Goal: Task Accomplishment & Management: Manage account settings

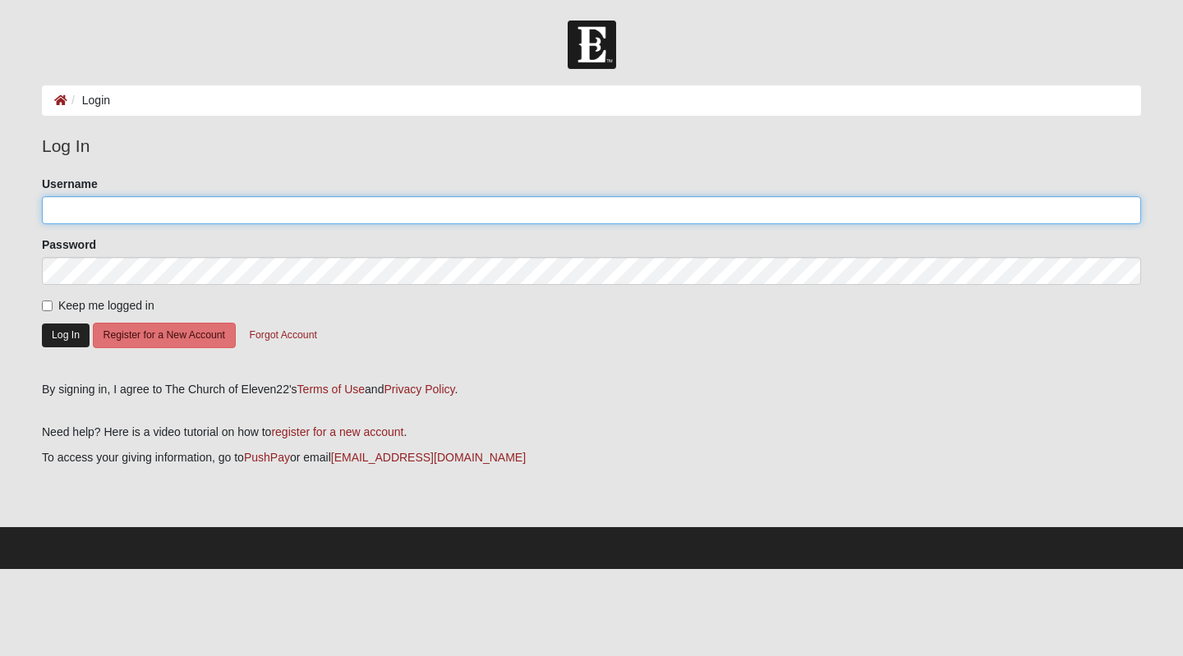
type input "KathyGJones"
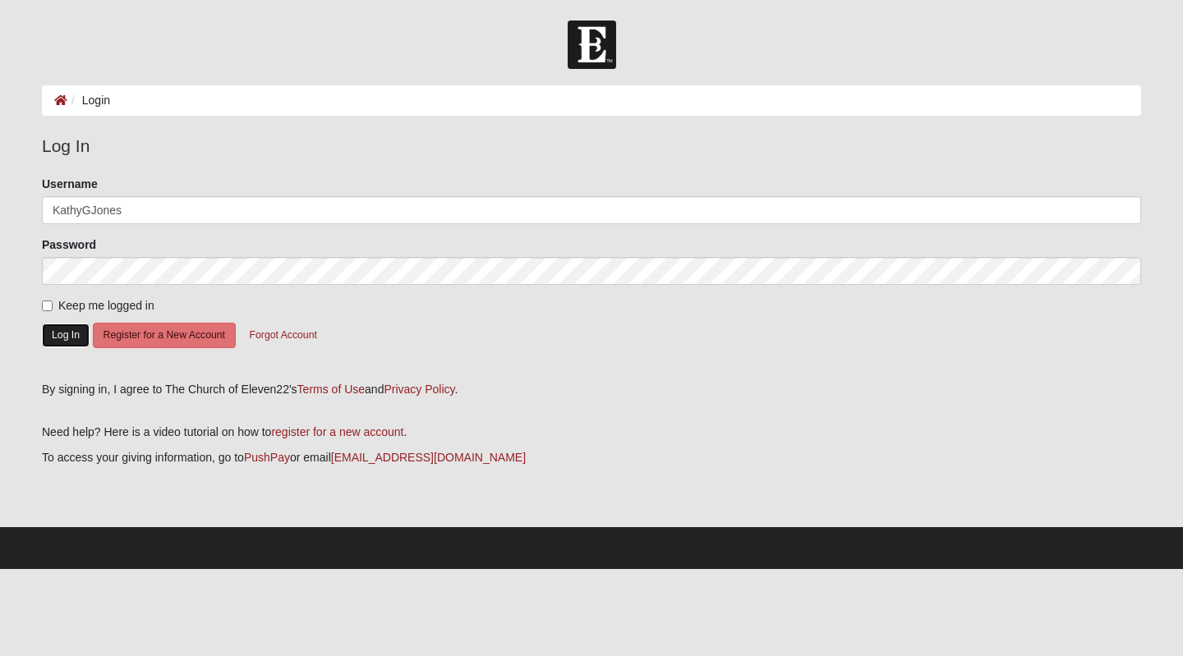
click at [72, 333] on button "Log In" at bounding box center [66, 336] width 48 height 24
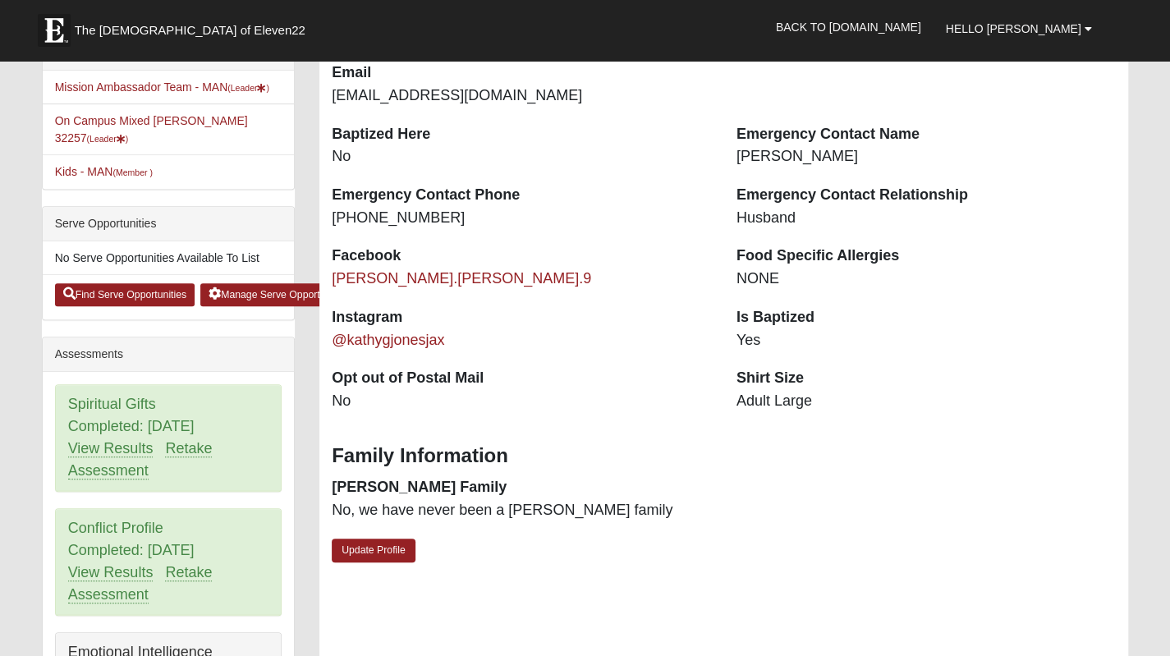
scroll to position [329, 0]
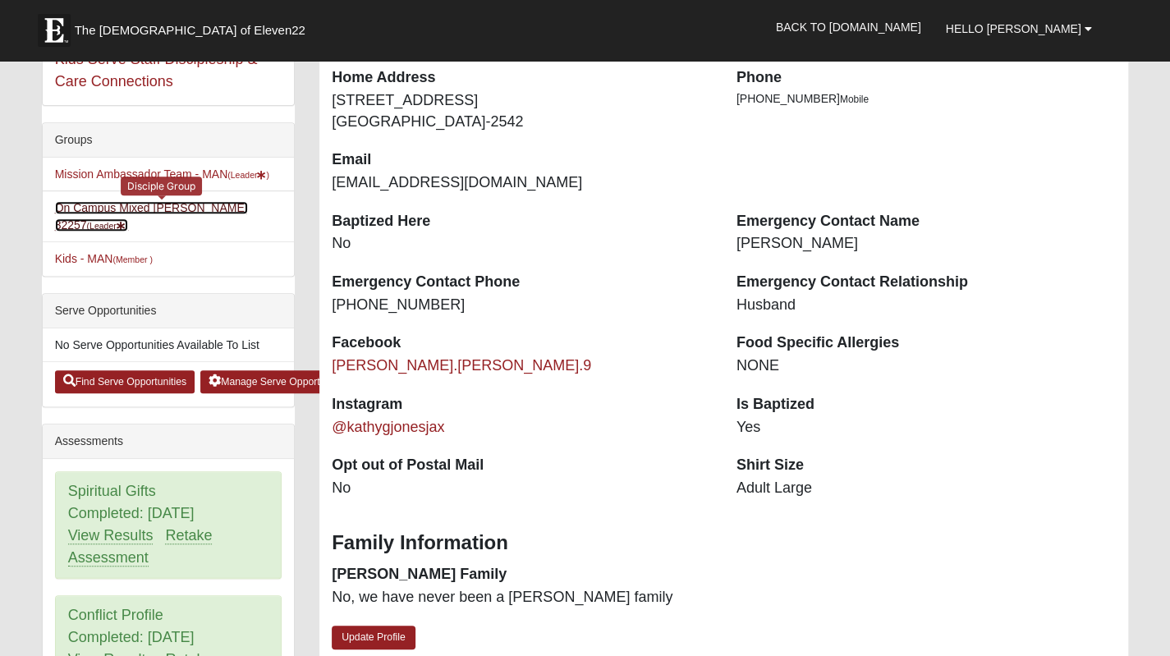
click at [115, 201] on link "On Campus Mixed Jones 32257 (Leader )" at bounding box center [151, 216] width 193 height 30
click at [114, 201] on link "On Campus Mixed Jones 32257 (Leader )" at bounding box center [151, 216] width 193 height 30
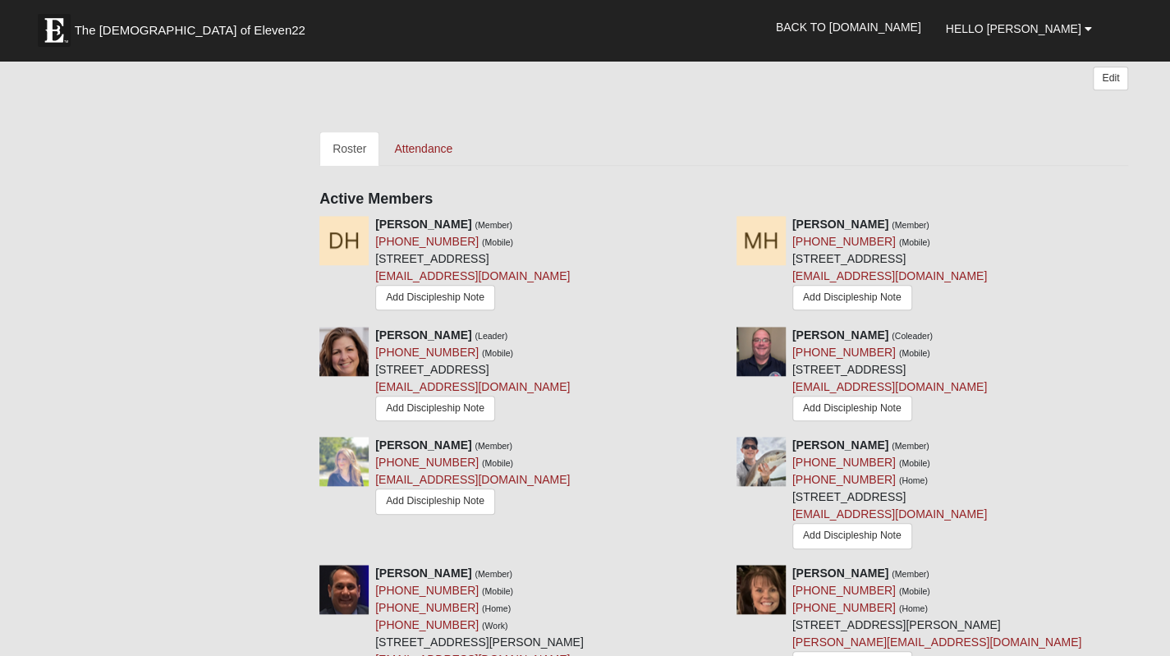
scroll to position [657, 0]
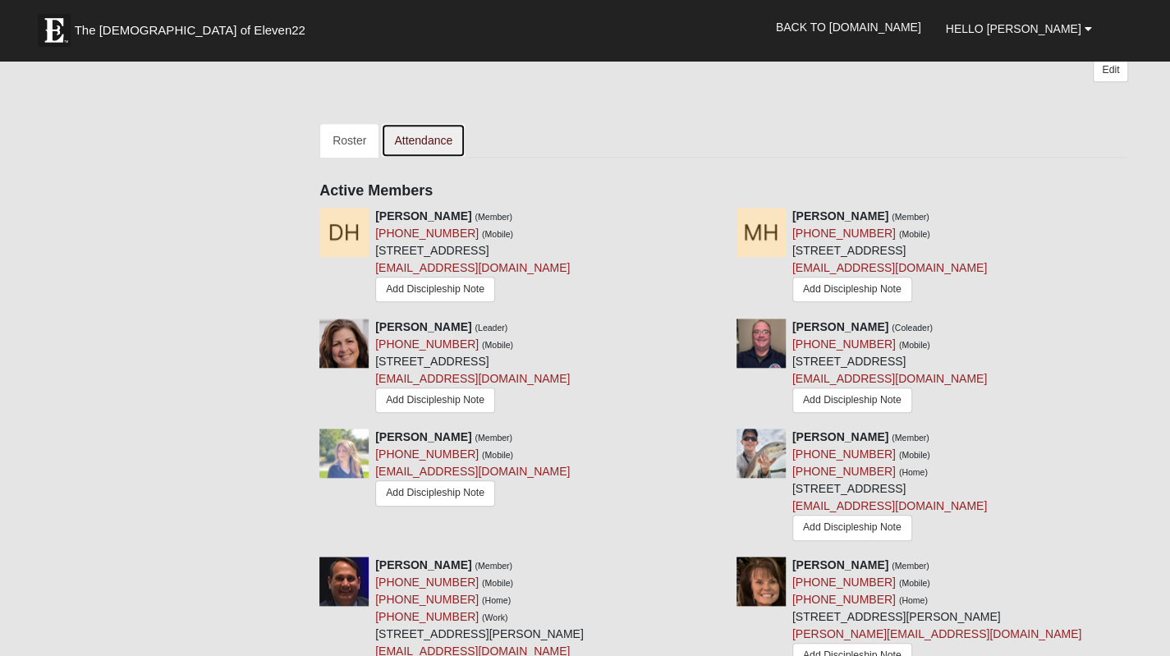
click at [416, 136] on link "Attendance" at bounding box center [423, 140] width 85 height 34
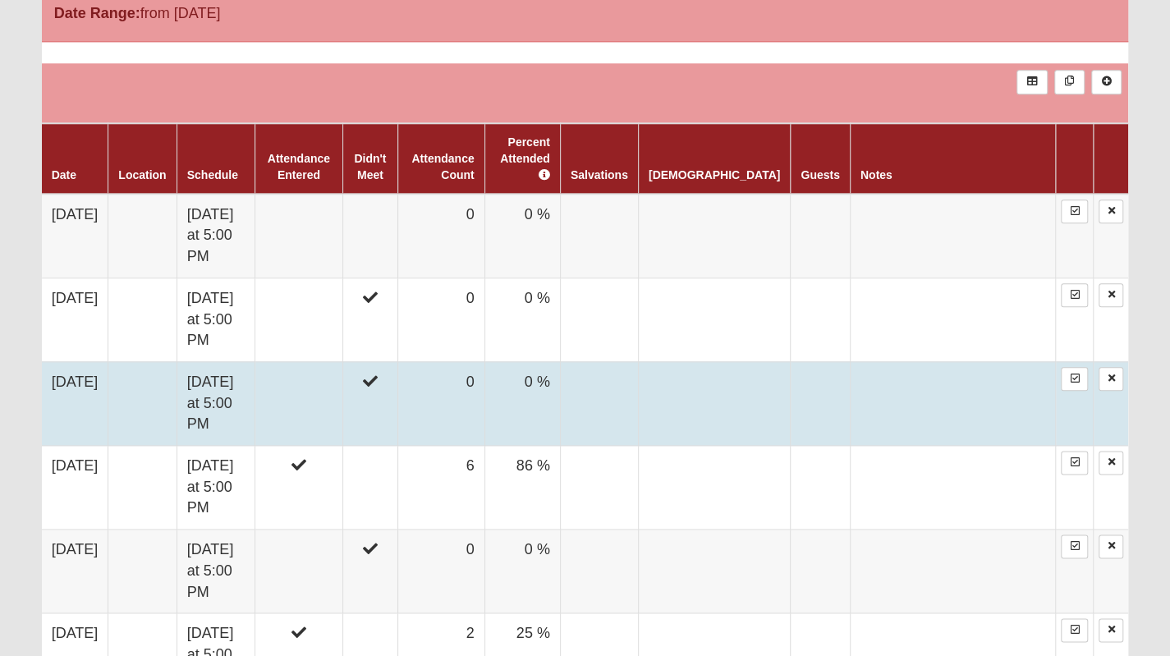
scroll to position [986, 0]
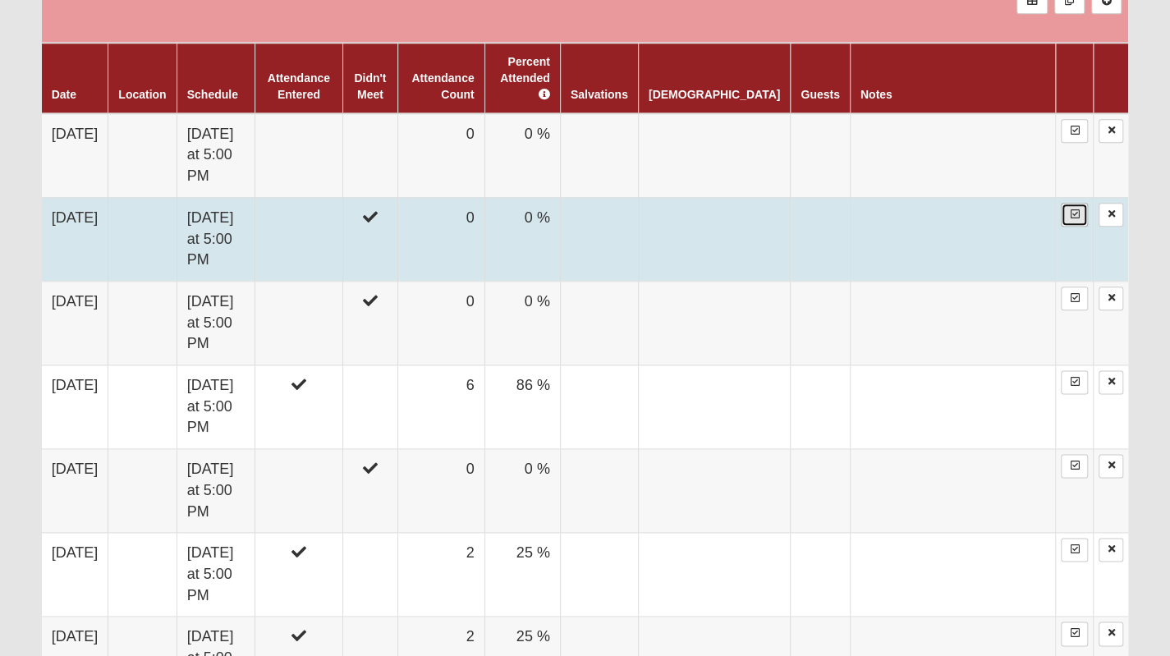
click at [1079, 209] on icon at bounding box center [1074, 214] width 9 height 10
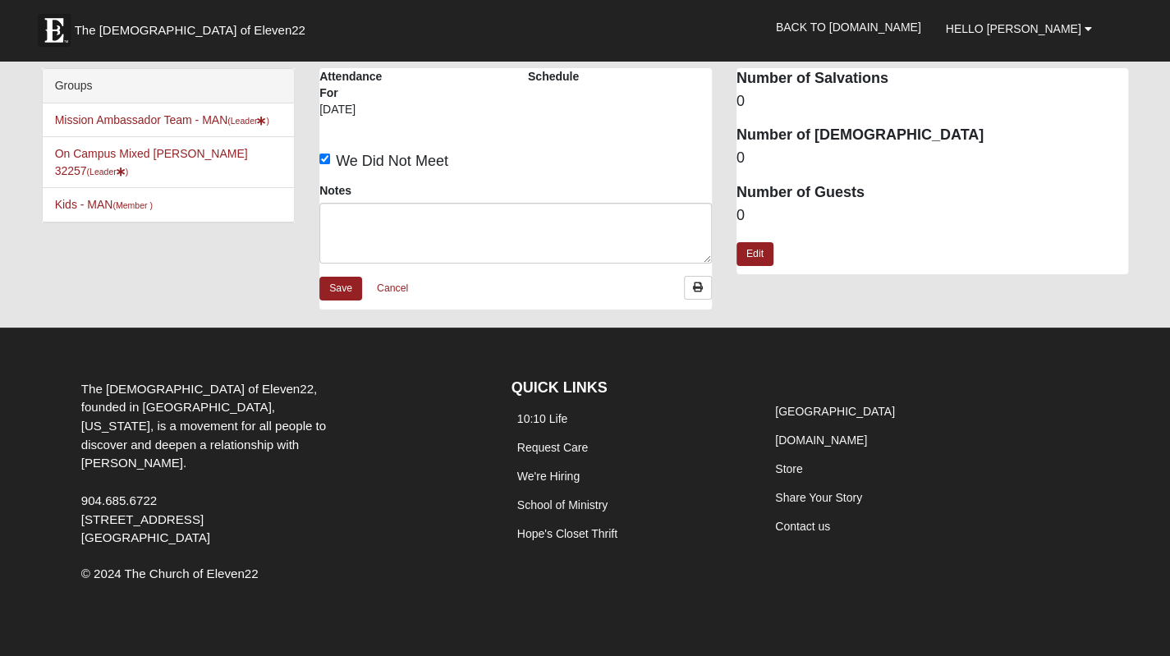
click at [330, 159] on label "We Did Not Meet" at bounding box center [384, 161] width 129 height 22
click at [330, 159] on input "We Did Not Meet" at bounding box center [325, 159] width 11 height 11
checkbox input "false"
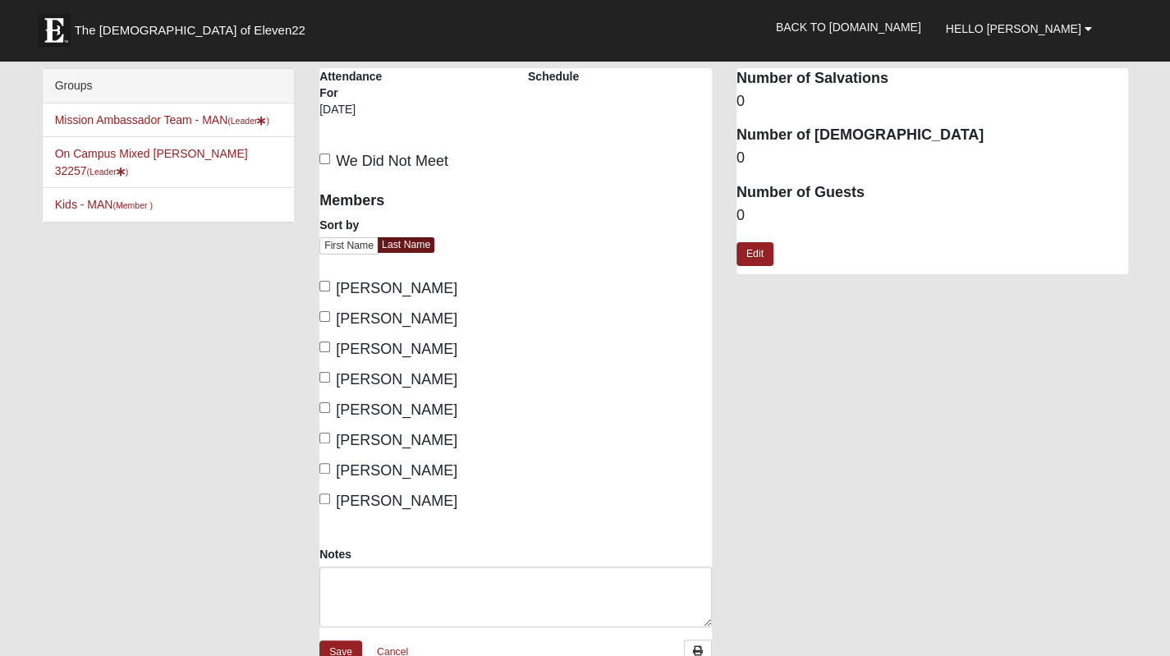
click at [323, 292] on label "Hansen, Denise" at bounding box center [389, 289] width 138 height 22
click at [323, 292] on input "Hansen, Denise" at bounding box center [325, 286] width 11 height 11
checkbox input "true"
click at [329, 320] on input "Hansen, Mark" at bounding box center [325, 316] width 11 height 11
checkbox input "true"
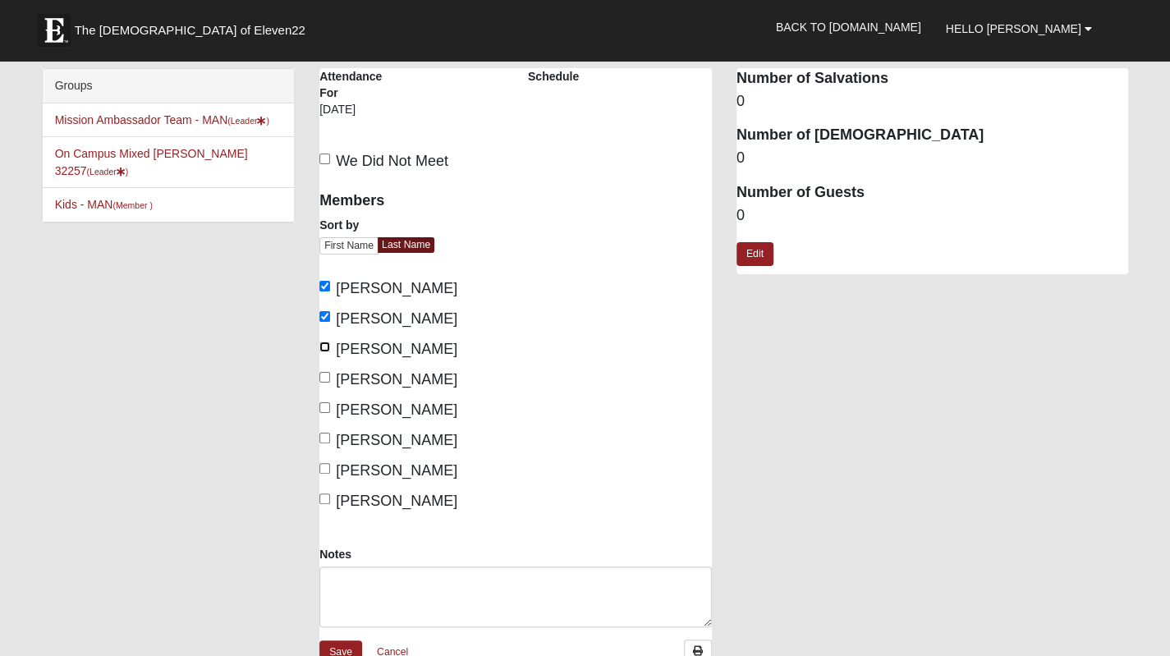
click at [323, 351] on input "Jones, Kathy" at bounding box center [325, 347] width 11 height 11
checkbox input "true"
click at [330, 375] on label "Jones, Matthew" at bounding box center [389, 380] width 138 height 22
click at [330, 375] on input "Jones, Matthew" at bounding box center [325, 377] width 11 height 11
checkbox input "true"
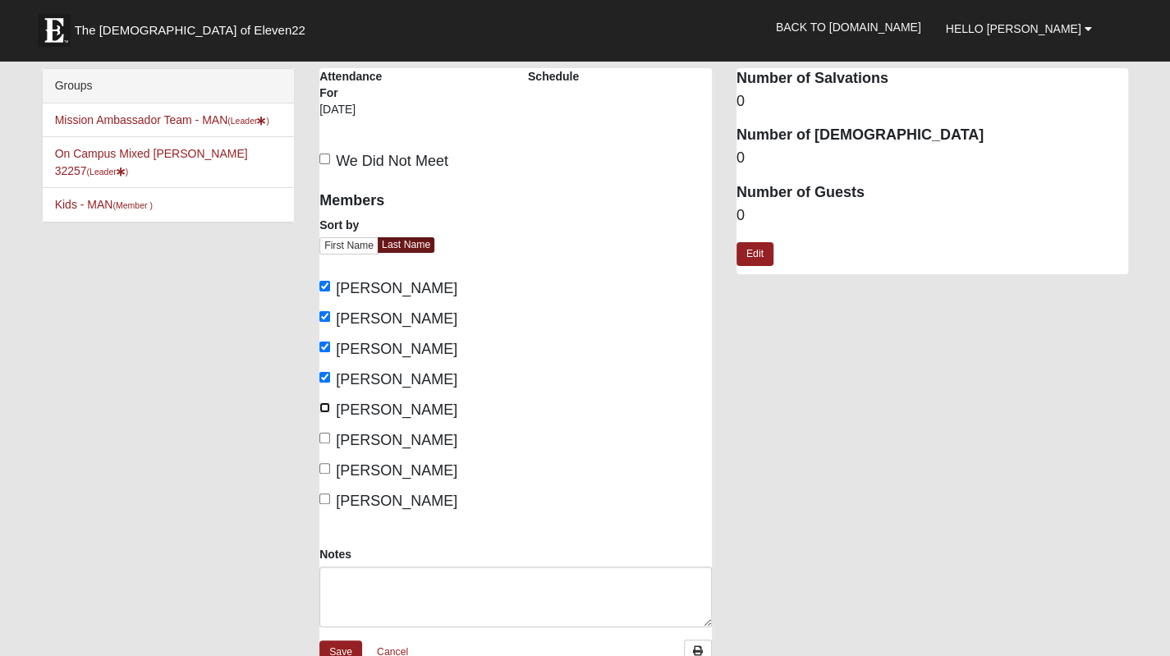
click at [320, 404] on input "Mincheva, Aneta" at bounding box center [325, 407] width 11 height 11
checkbox input "true"
click at [330, 467] on label "Pucci, Armando" at bounding box center [389, 471] width 138 height 22
click at [330, 467] on input "Pucci, Armando" at bounding box center [325, 468] width 11 height 11
checkbox input "true"
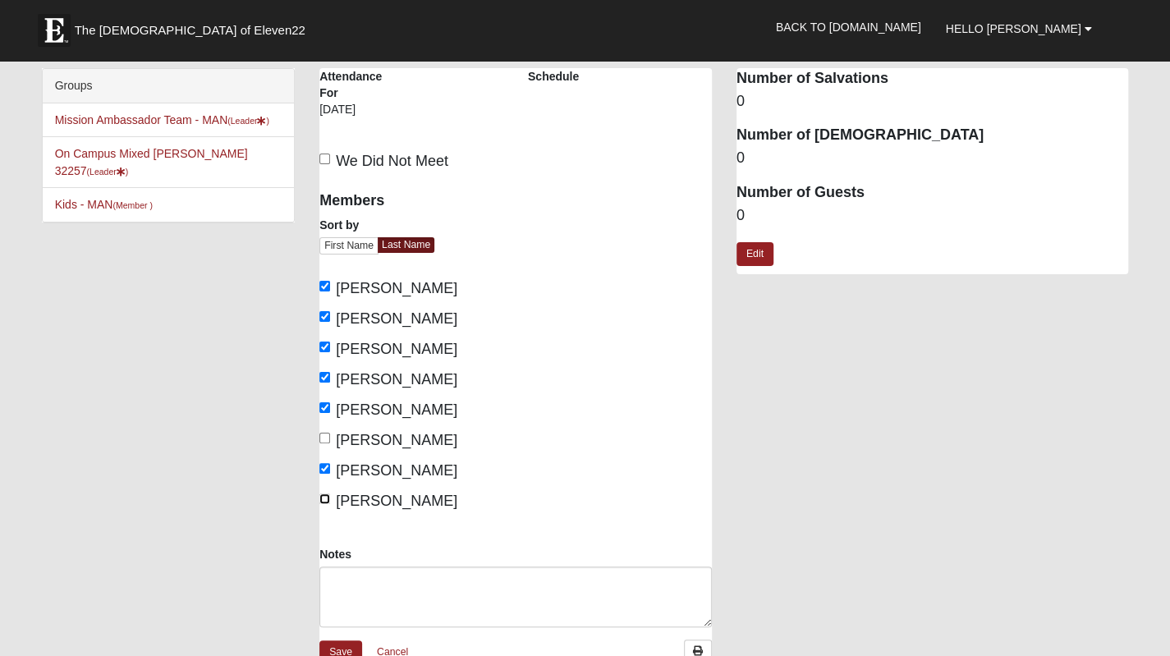
click at [326, 495] on input "Pucci, Karen" at bounding box center [325, 499] width 11 height 11
checkbox input "true"
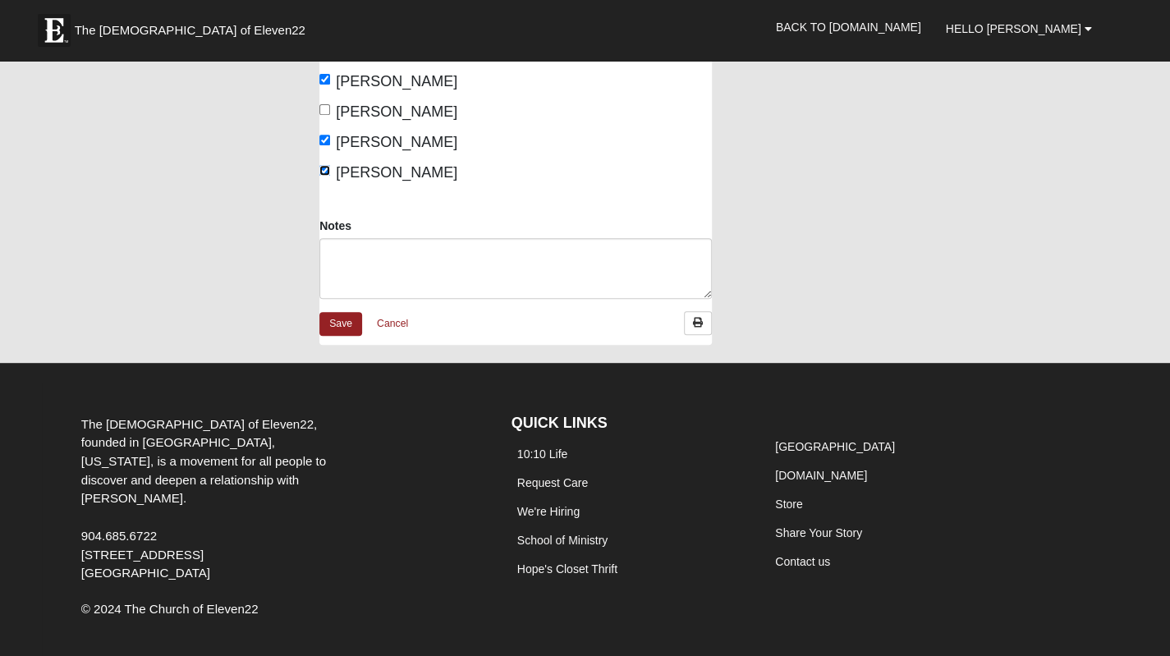
scroll to position [246, 0]
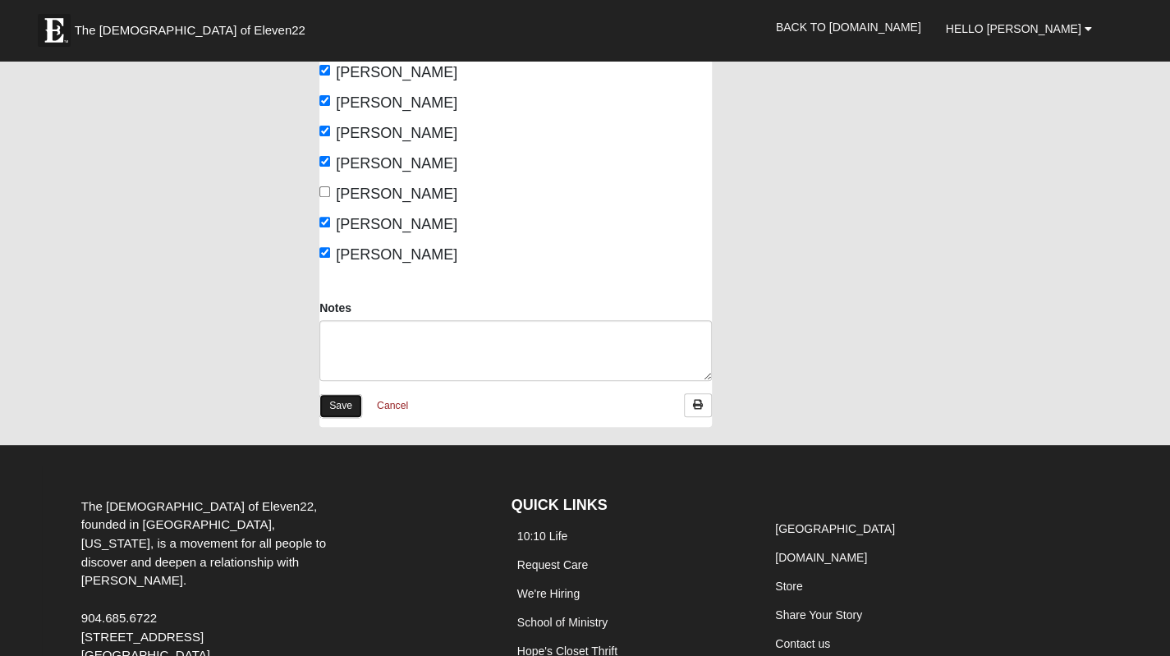
click at [338, 407] on link "Save" at bounding box center [341, 406] width 43 height 24
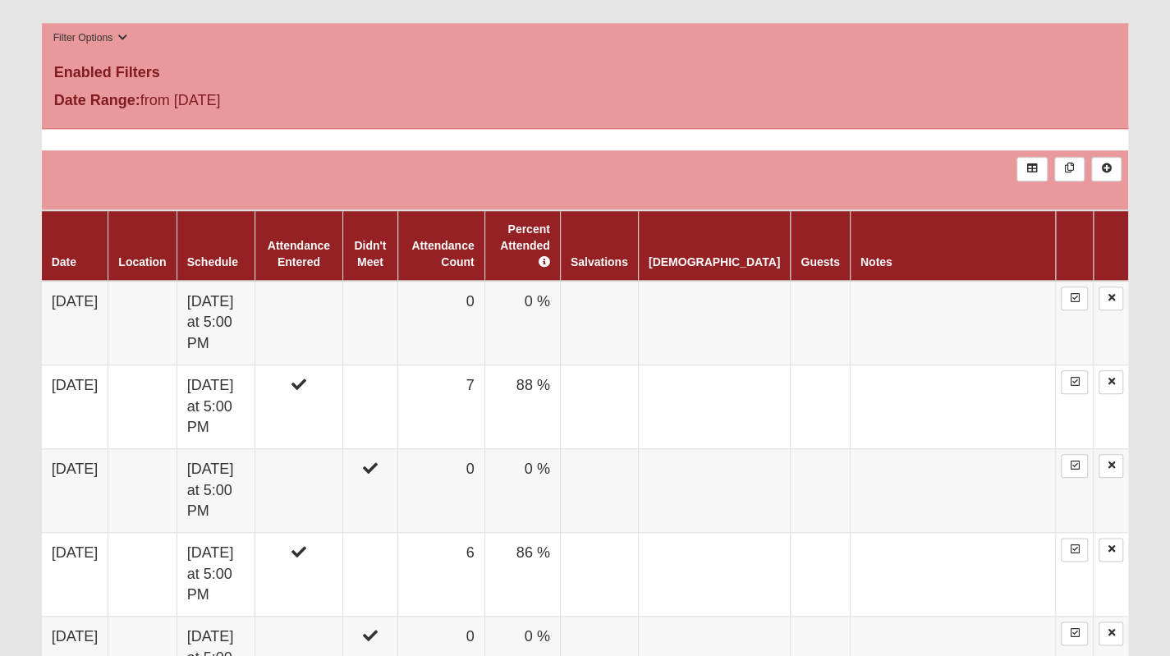
scroll to position [821, 0]
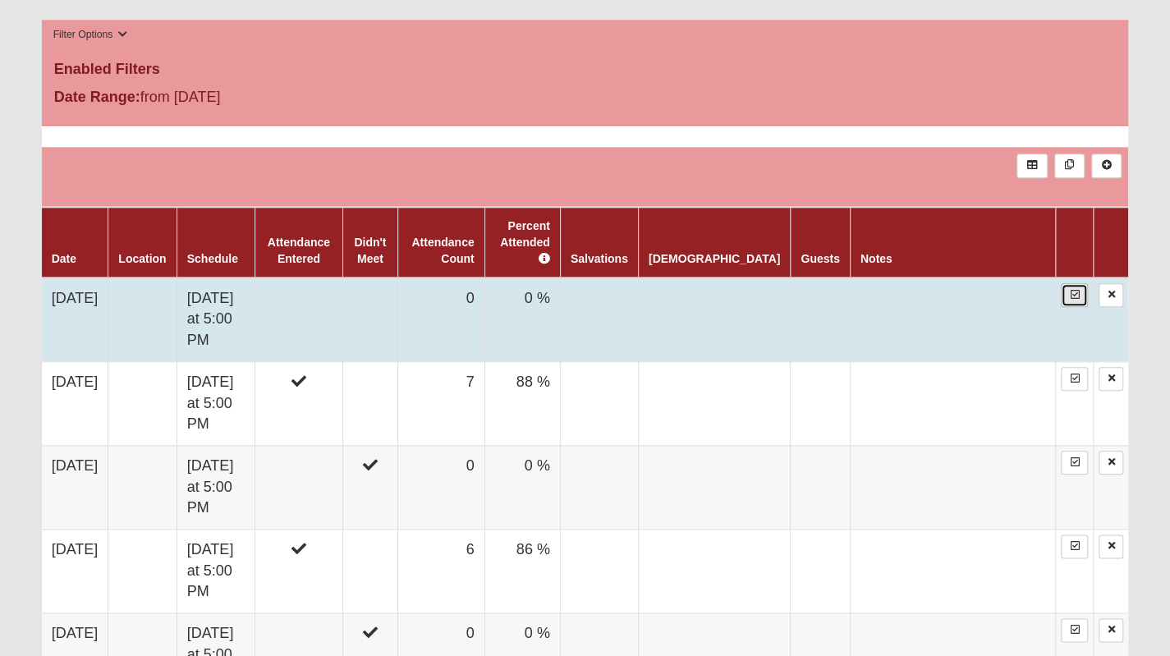
click at [1074, 290] on icon at bounding box center [1074, 295] width 9 height 10
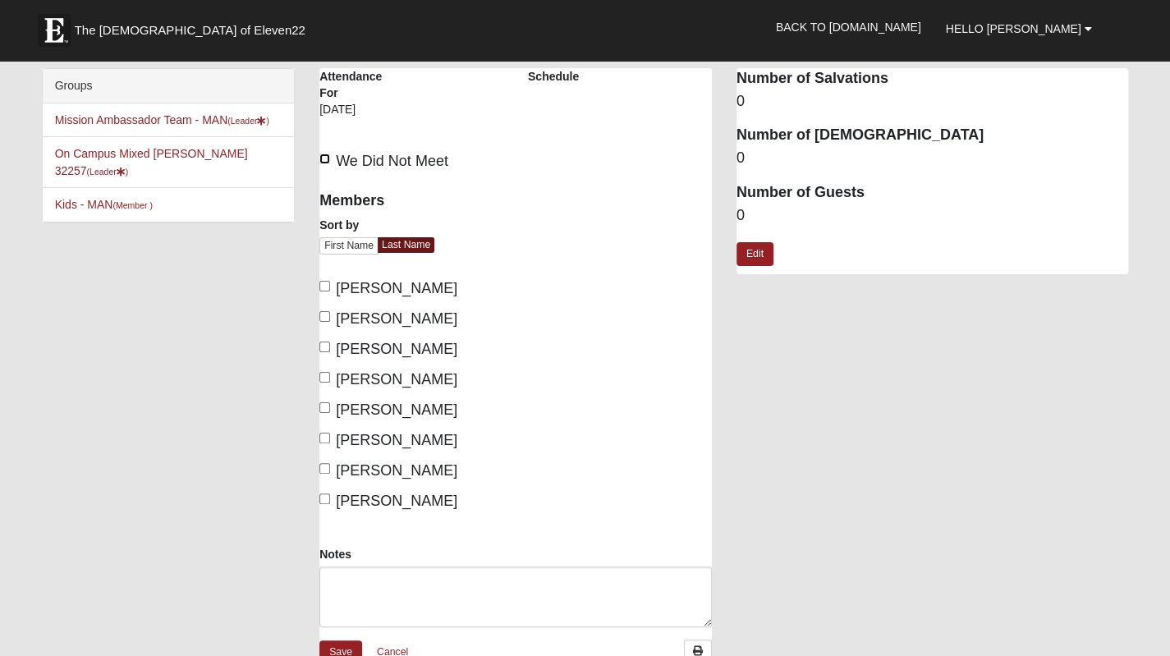
click at [320, 153] on label "We Did Not Meet" at bounding box center [384, 161] width 129 height 22
click at [320, 154] on input "We Did Not Meet" at bounding box center [325, 159] width 11 height 11
checkbox input "true"
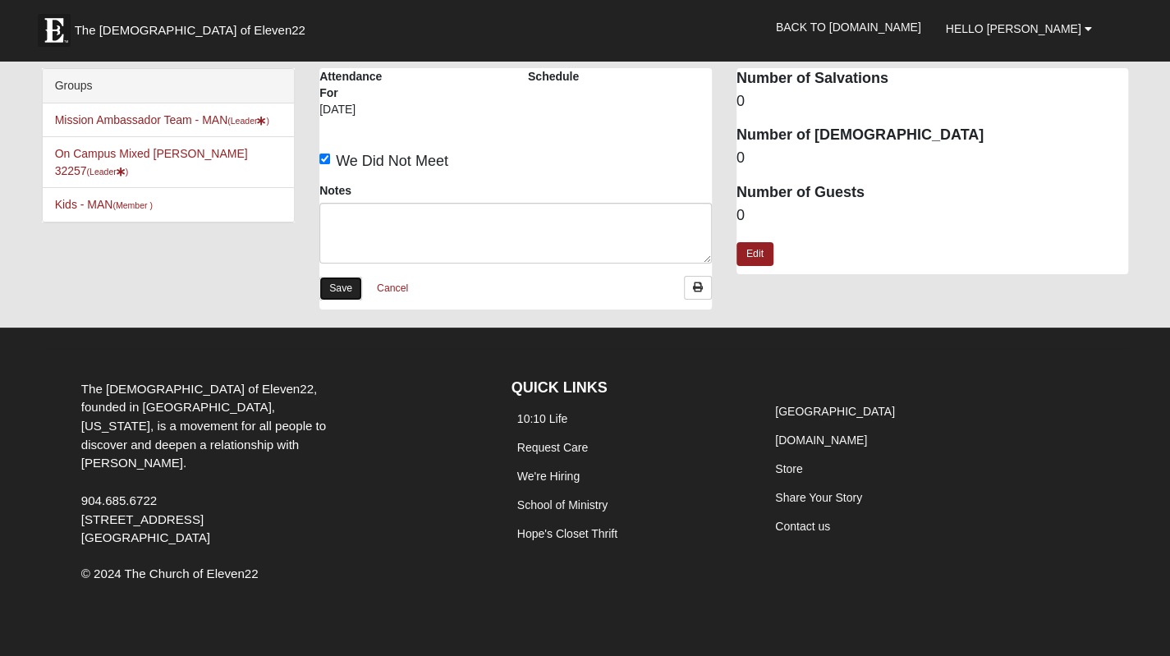
click at [337, 282] on link "Save" at bounding box center [341, 289] width 43 height 24
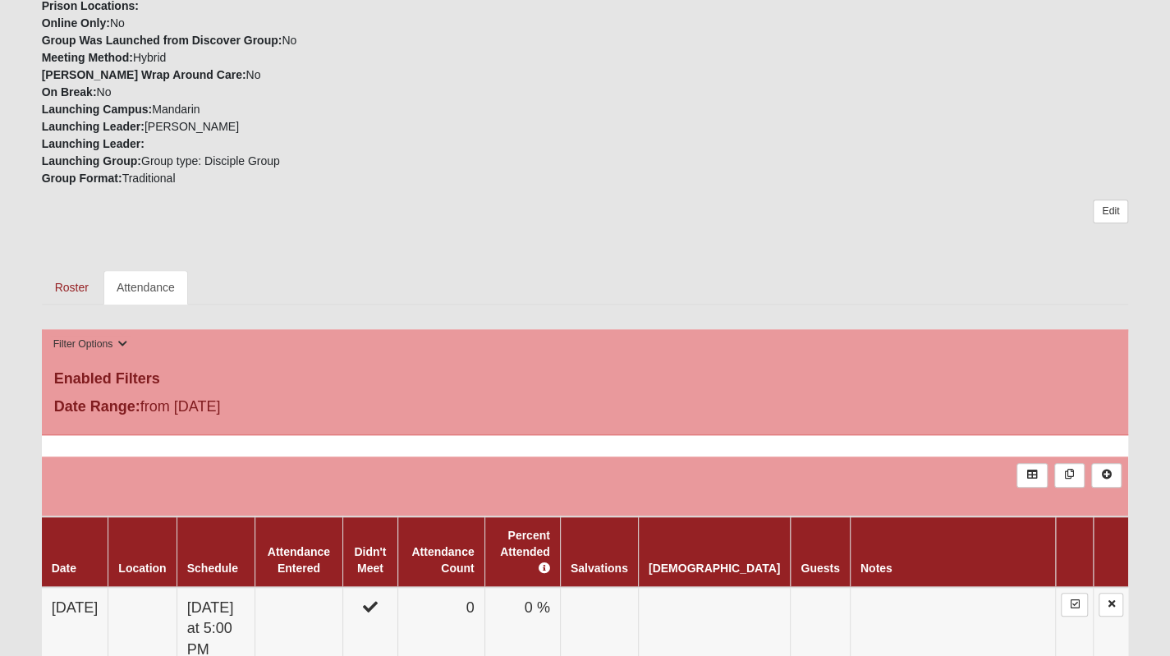
scroll to position [411, 0]
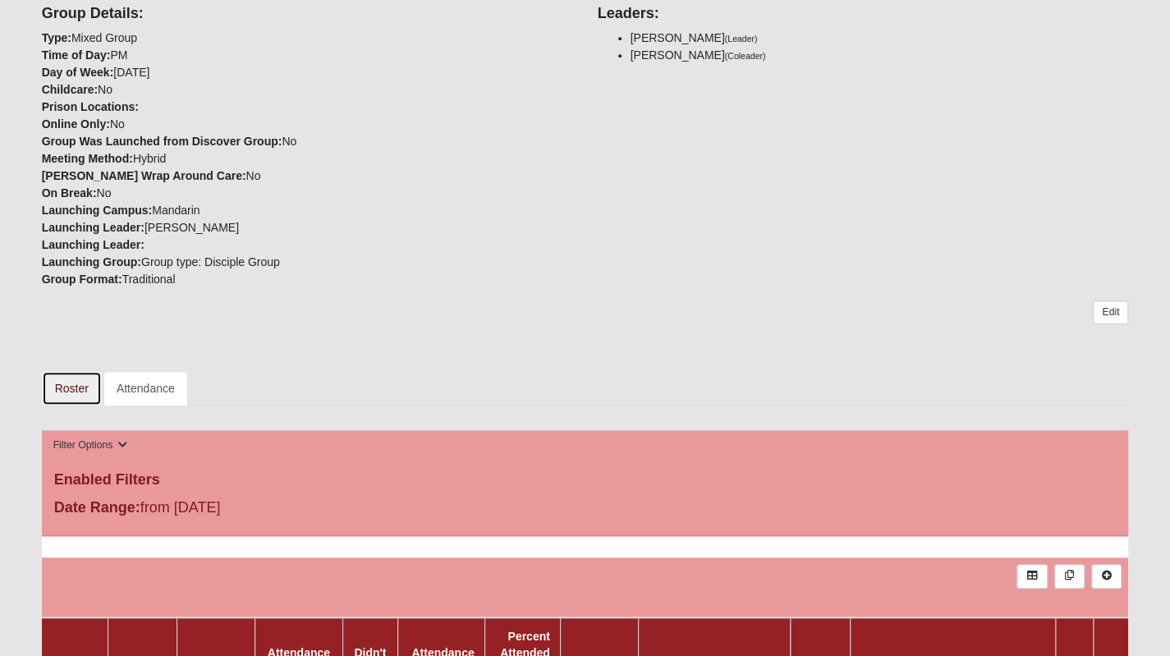
click at [77, 389] on link "Roster" at bounding box center [72, 388] width 60 height 34
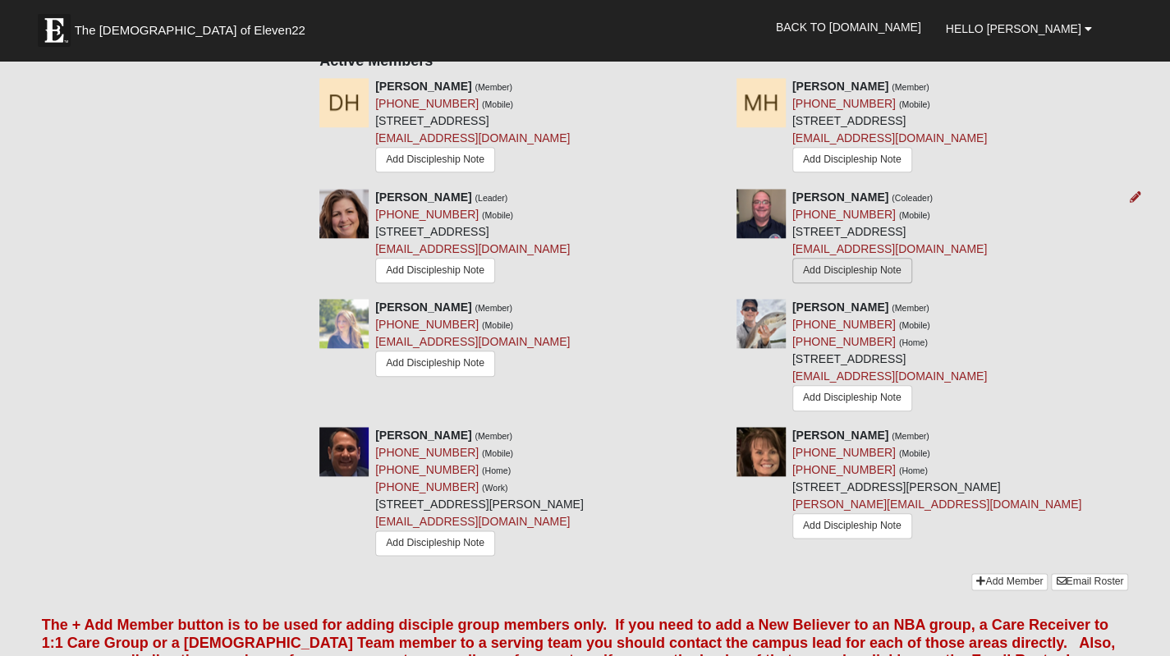
scroll to position [821, 0]
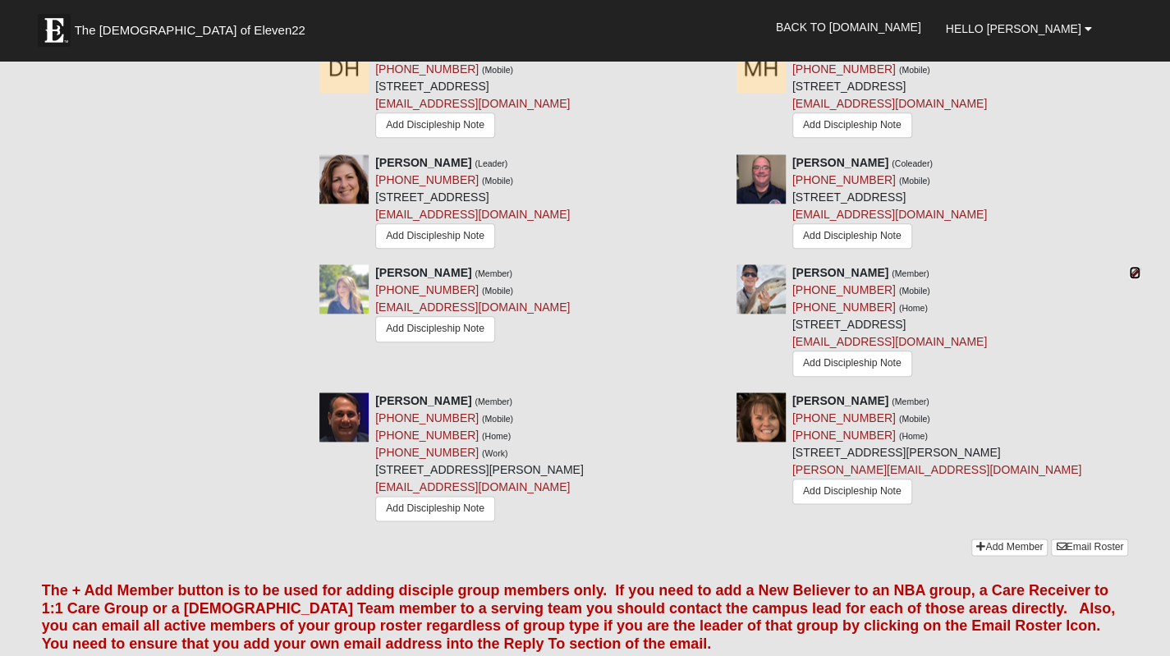
click at [1134, 268] on link at bounding box center [1134, 272] width 11 height 13
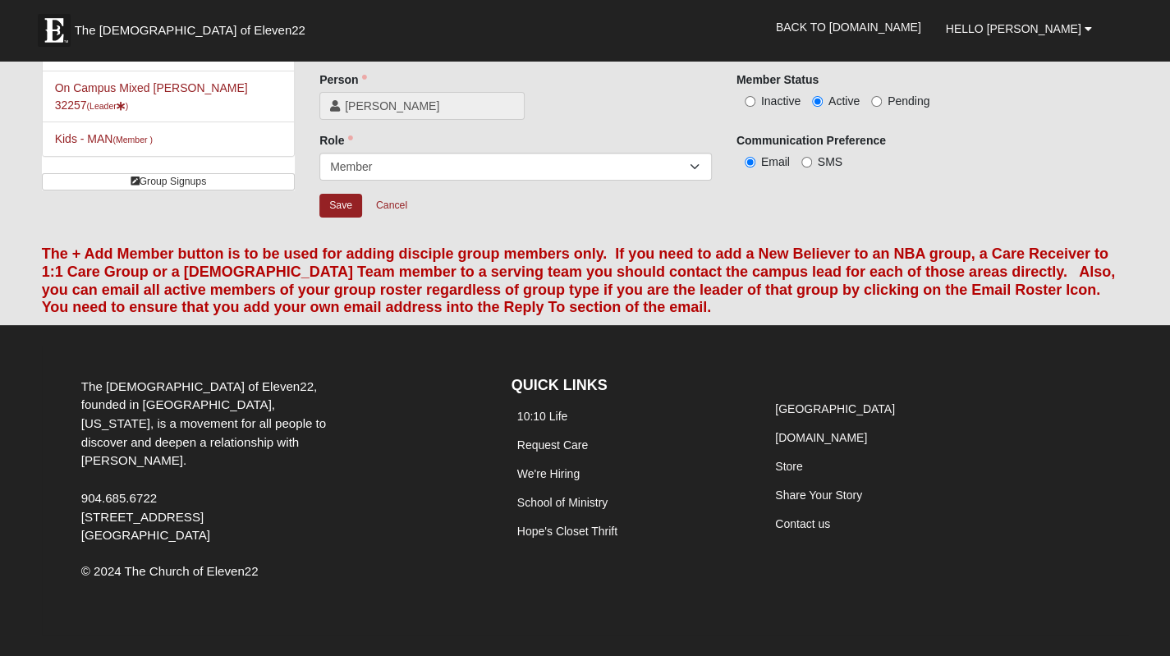
scroll to position [64, 0]
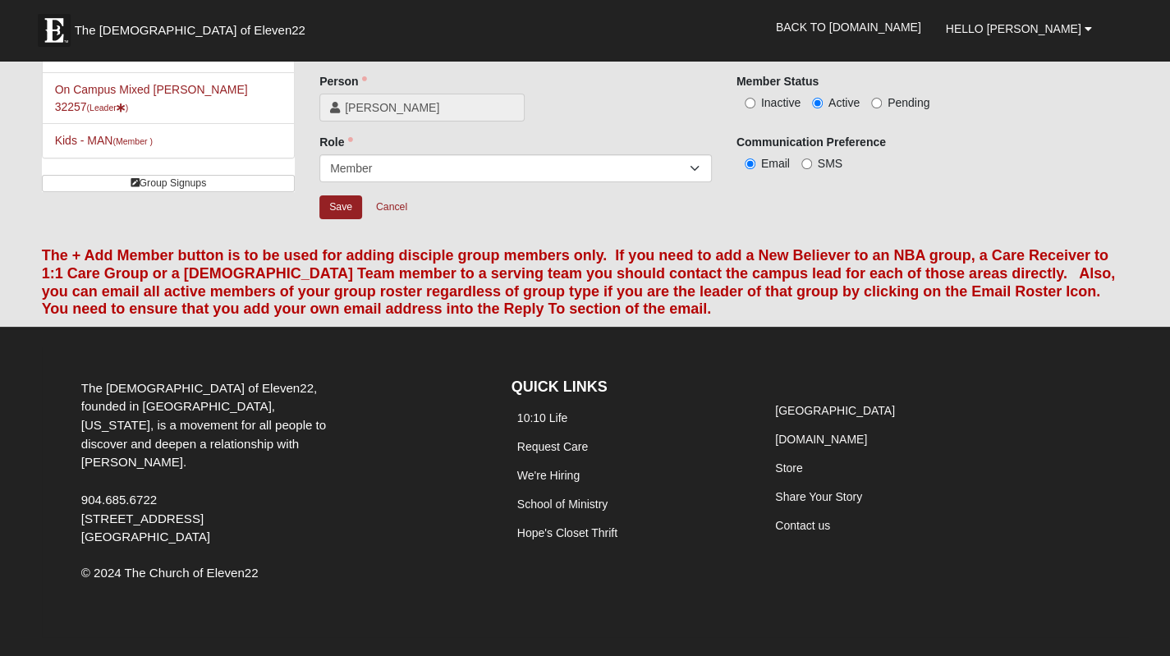
click at [756, 99] on label "Inactive" at bounding box center [769, 102] width 64 height 16
click at [756, 99] on input "Inactive" at bounding box center [750, 103] width 11 height 11
radio input "true"
click at [338, 204] on input "Save" at bounding box center [341, 207] width 43 height 24
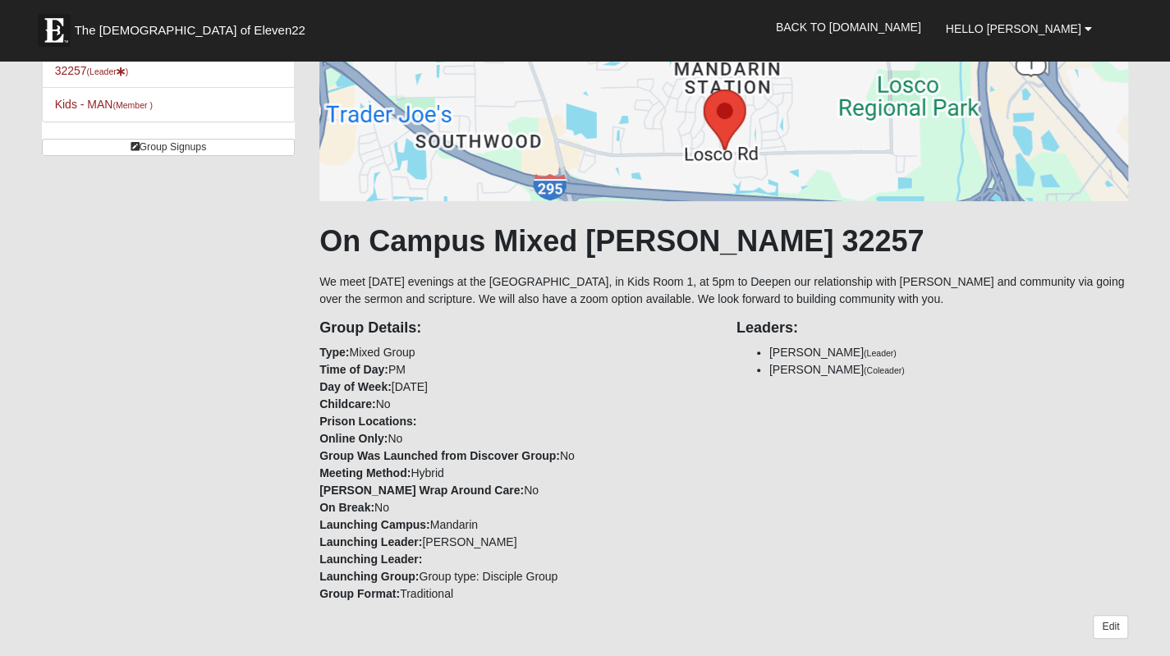
scroll to position [0, 0]
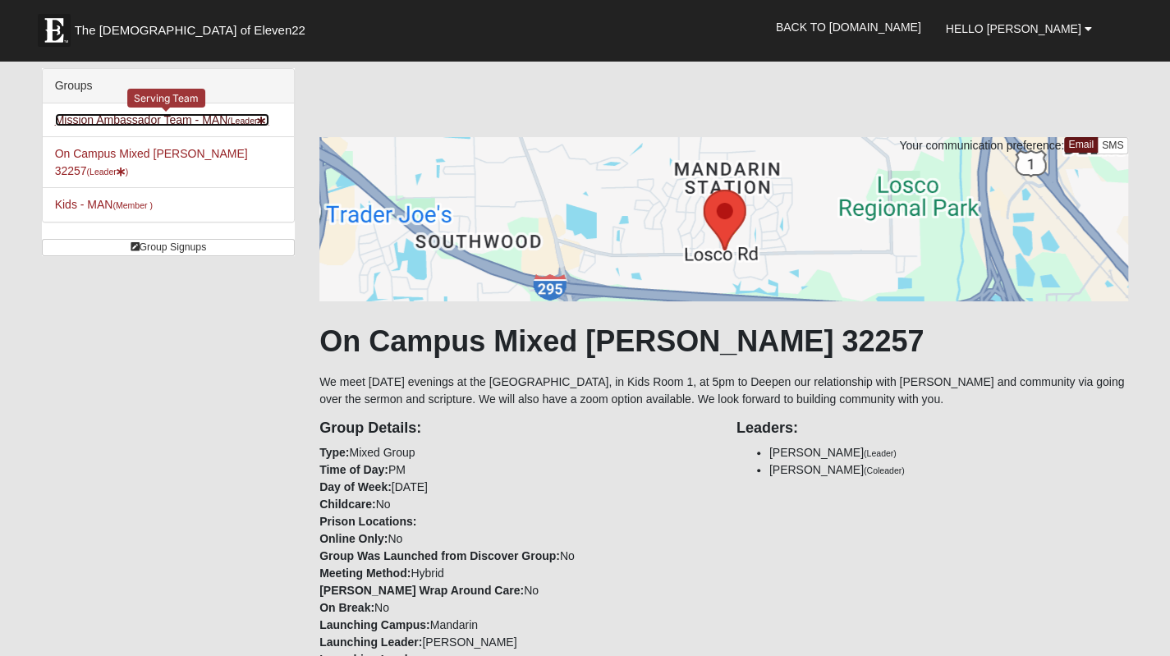
click at [126, 116] on link "Mission Ambassador Team - MAN (Leader )" at bounding box center [162, 119] width 214 height 13
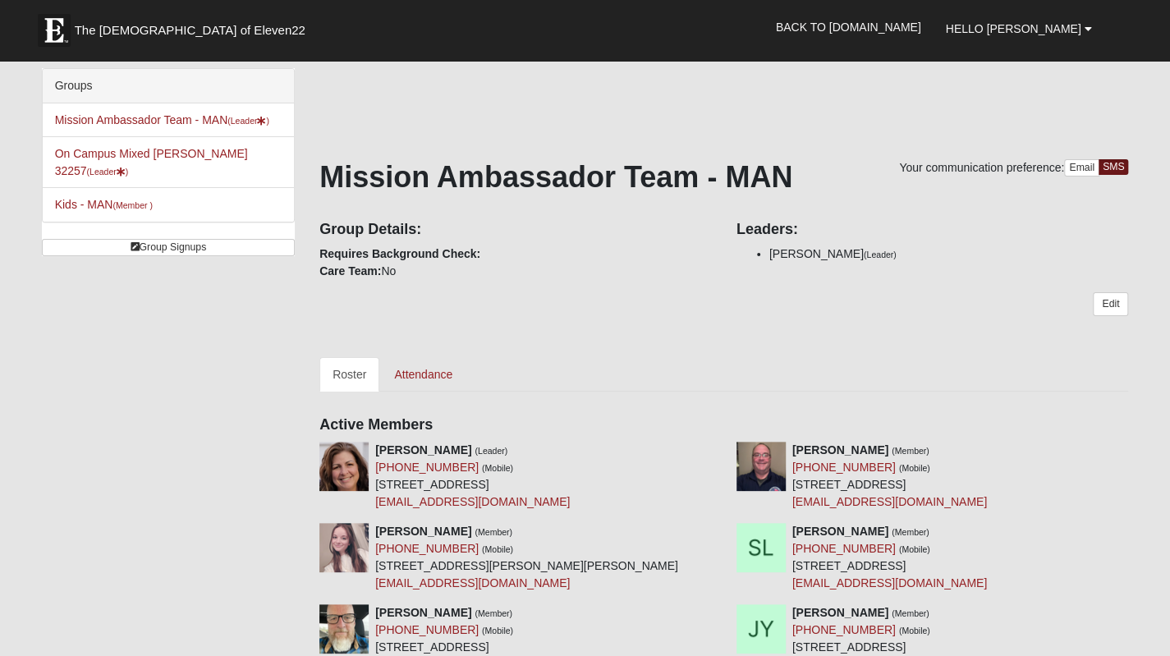
click at [118, 159] on li "On Campus Mixed Jones 32257 (Leader )" at bounding box center [168, 162] width 251 height 52
click at [118, 149] on link "On Campus Mixed Jones 32257 (Leader )" at bounding box center [151, 162] width 193 height 30
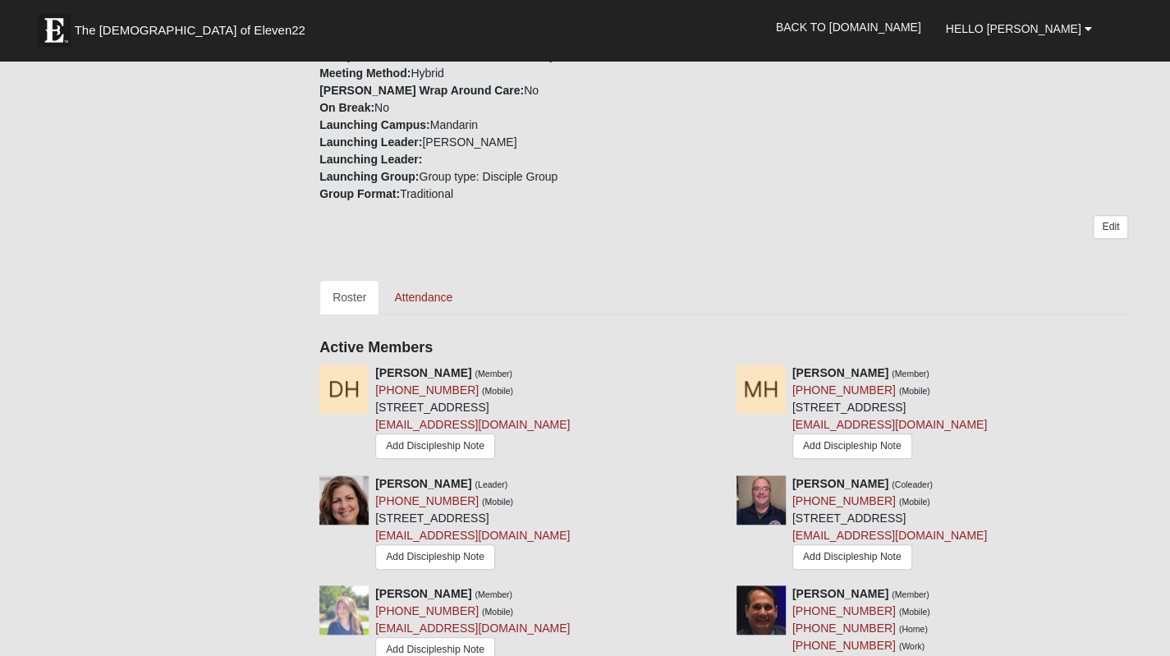
scroll to position [493, 0]
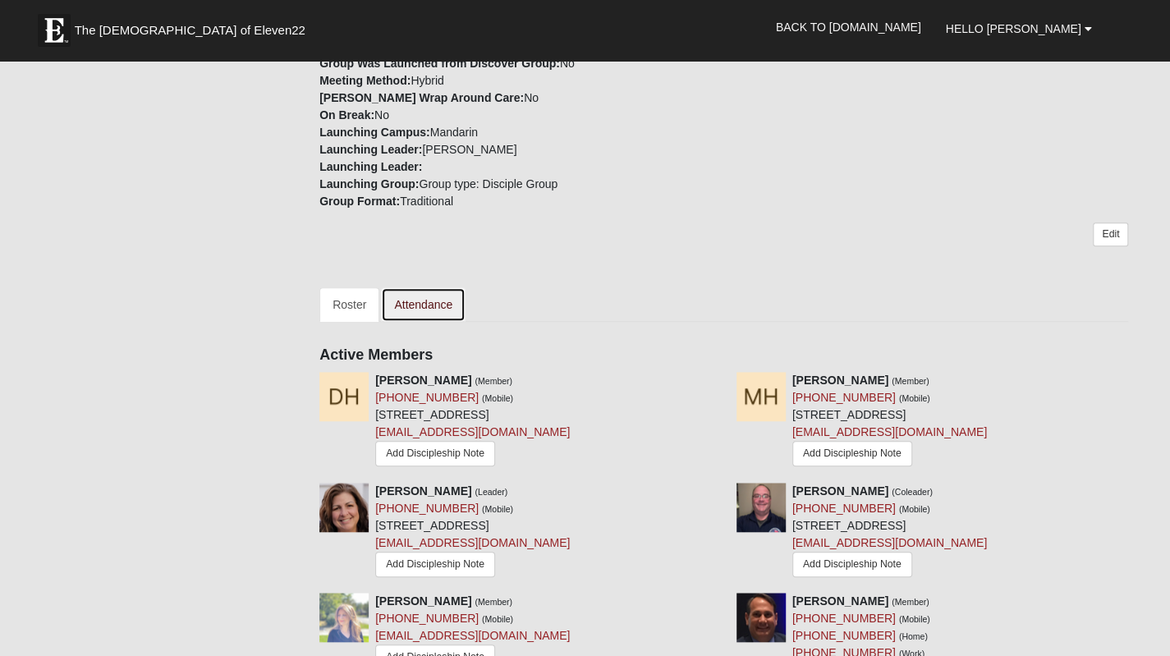
click at [422, 298] on link "Attendance" at bounding box center [423, 304] width 85 height 34
